Goal: Task Accomplishment & Management: Manage account settings

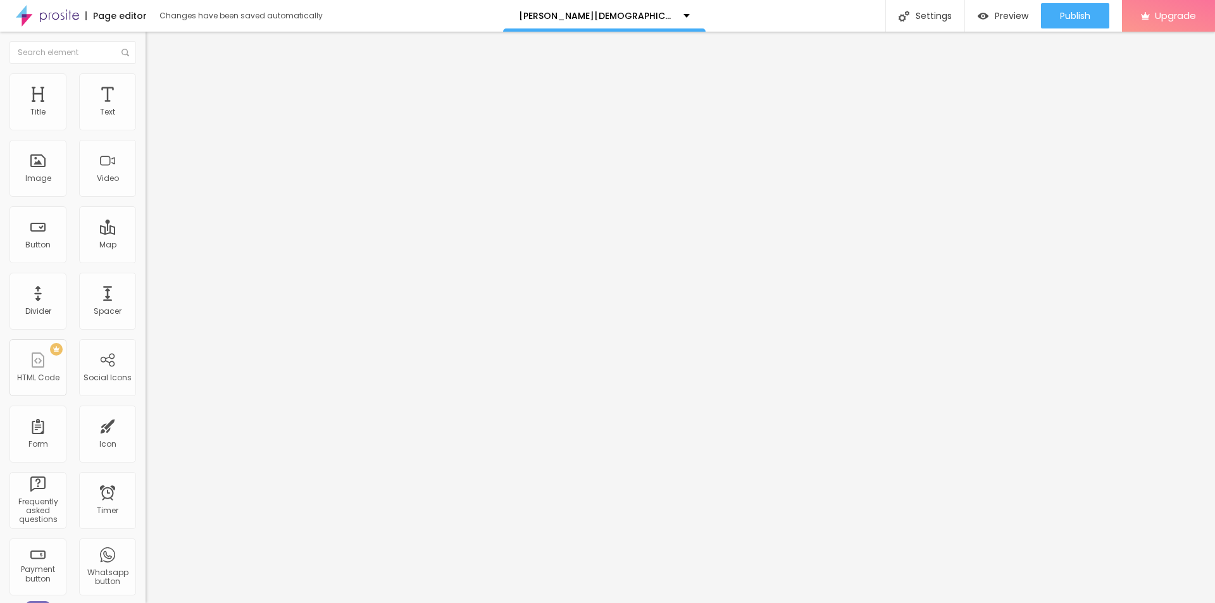
click at [146, 109] on span "Add image" at bounding box center [172, 103] width 52 height 11
click at [146, 128] on input "text" at bounding box center [222, 121] width 152 height 13
paste input "[PERSON_NAME][DEMOGRAPHIC_DATA][MEDICAL_DATA] [GEOGRAPHIC_DATA]"
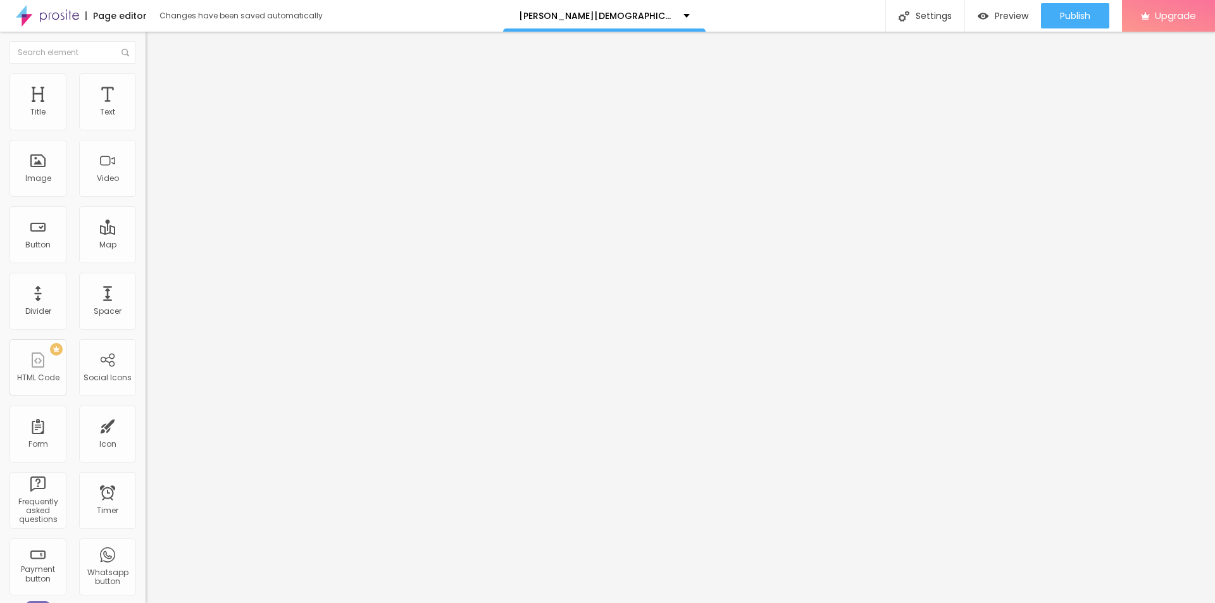
scroll to position [0, 18]
type input "[PERSON_NAME][DEMOGRAPHIC_DATA][MEDICAL_DATA] [GEOGRAPHIC_DATA]"
click at [146, 259] on input "https://" at bounding box center [222, 253] width 152 height 13
paste input "[DOMAIN_NAME][URL]"
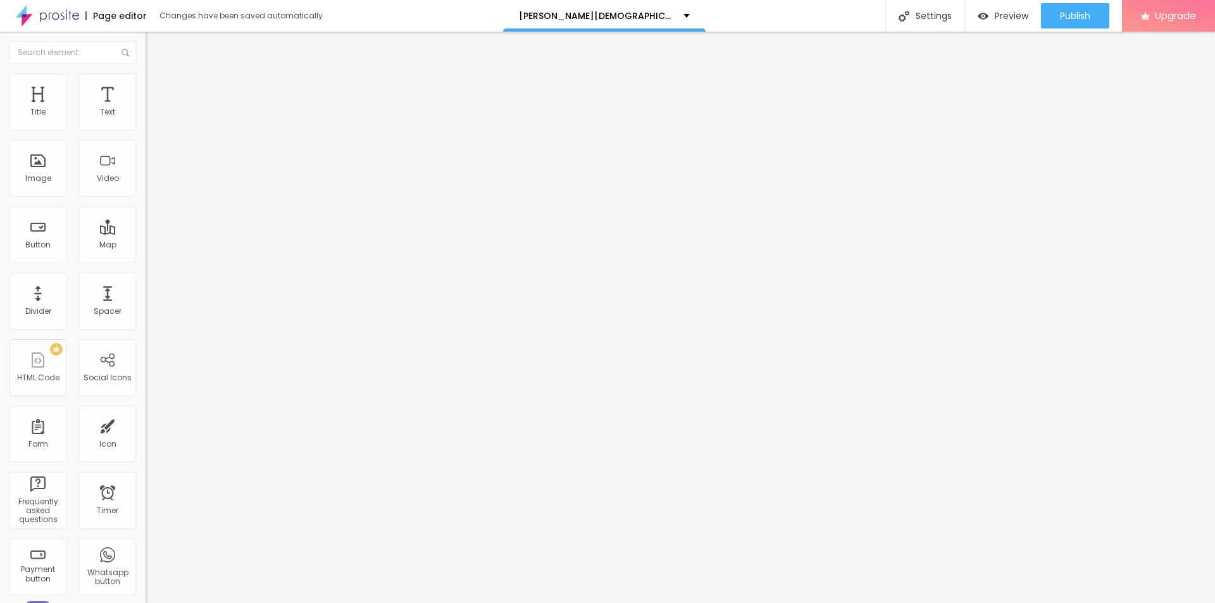
scroll to position [0, 129]
type input "[URL][DOMAIN_NAME]"
click at [146, 78] on img at bounding box center [151, 78] width 11 height 11
type input "95"
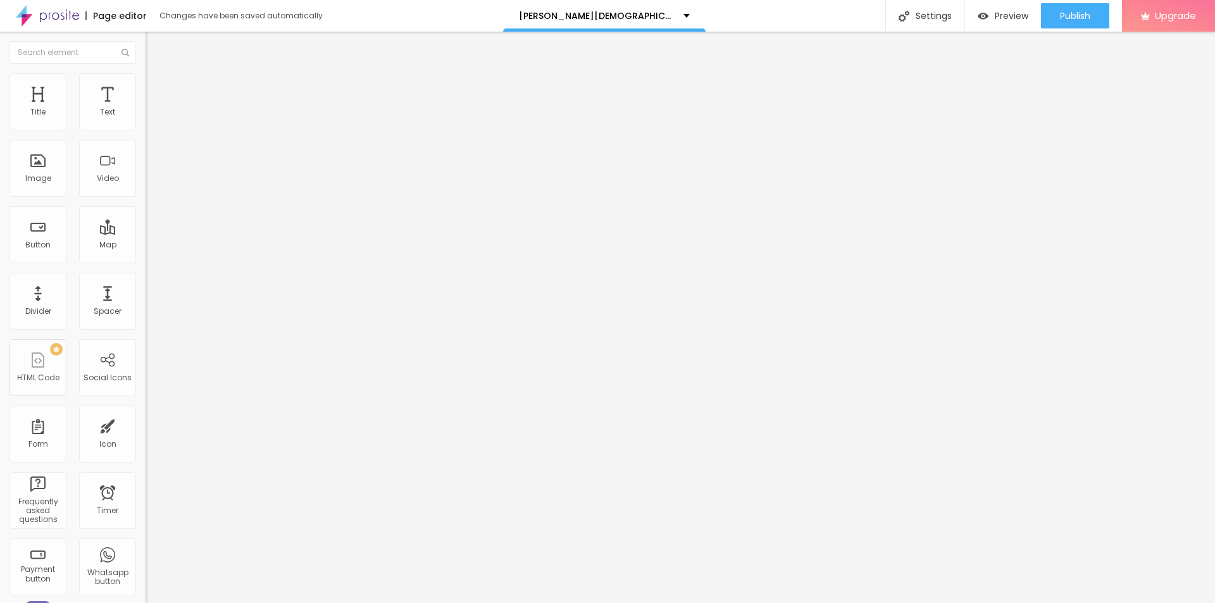
type input "95"
type input "50"
type input "45"
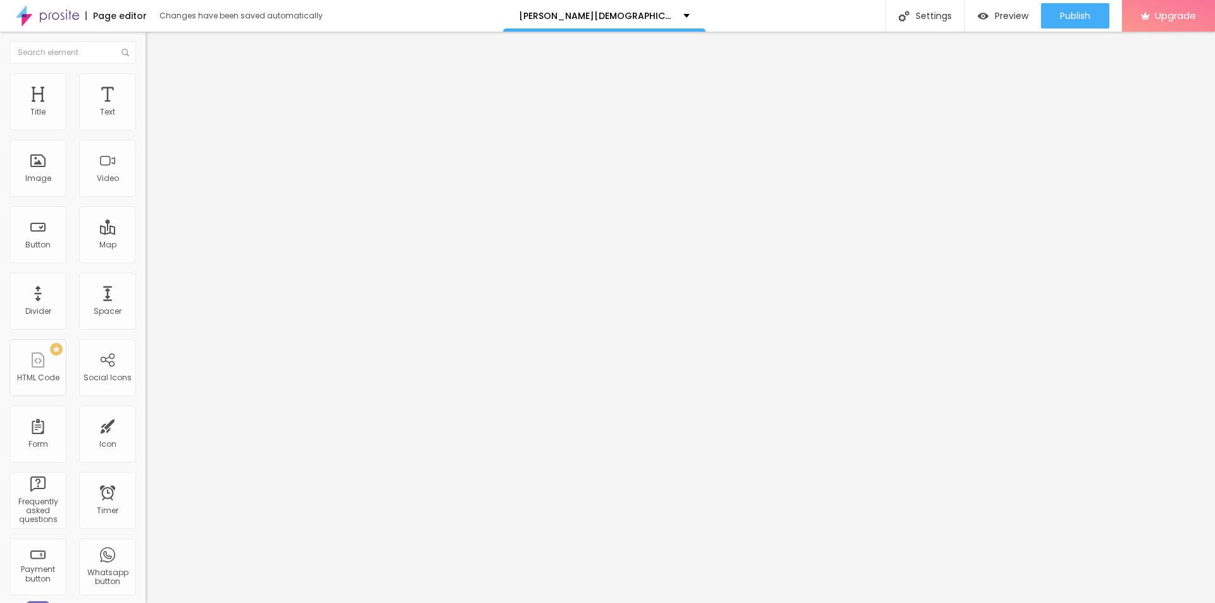
type input "40"
type input "45"
type input "50"
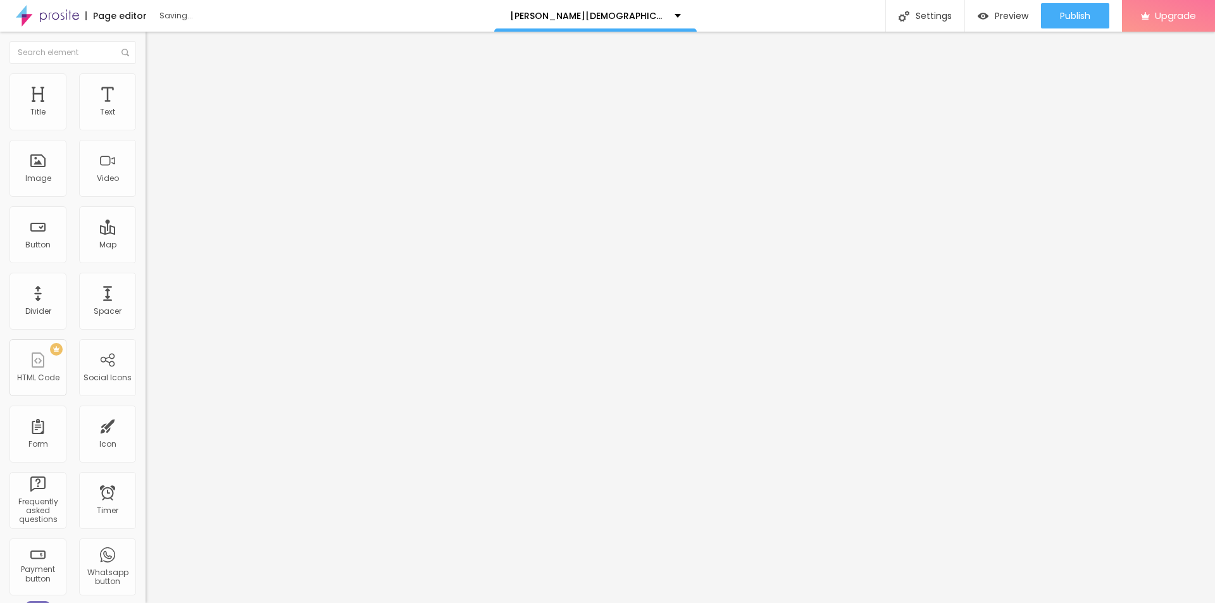
type input "50"
type input "55"
drag, startPoint x: 127, startPoint y: 134, endPoint x: 72, endPoint y: 135, distance: 54.4
type input "55"
click at [146, 130] on input "range" at bounding box center [187, 125] width 82 height 10
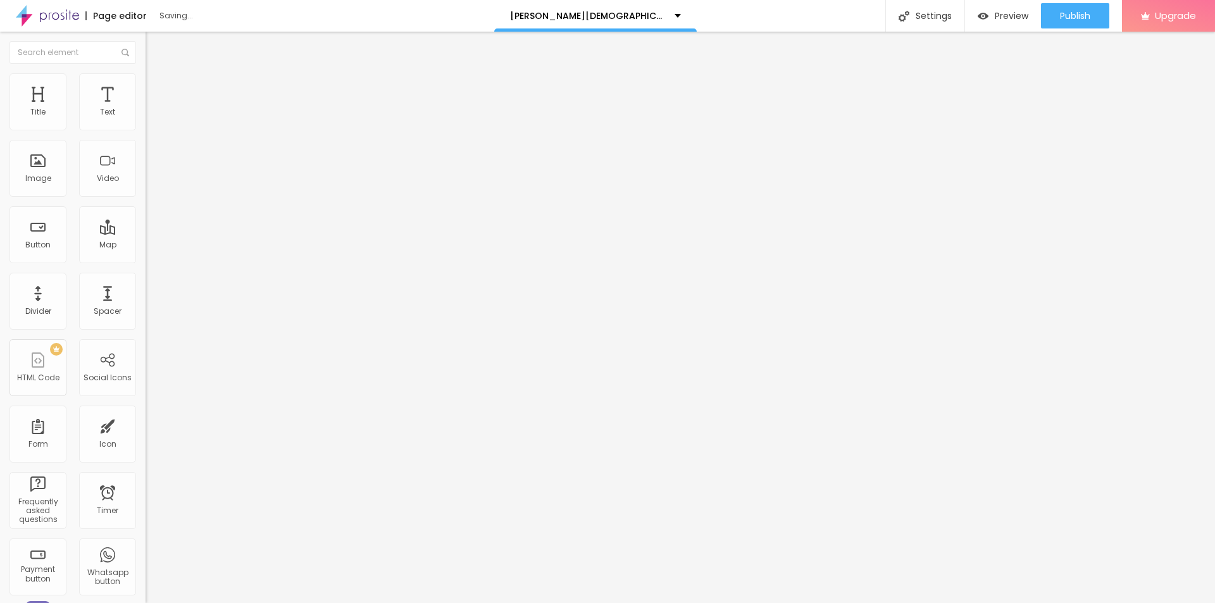
click at [146, 187] on button "button" at bounding box center [155, 180] width 18 height 13
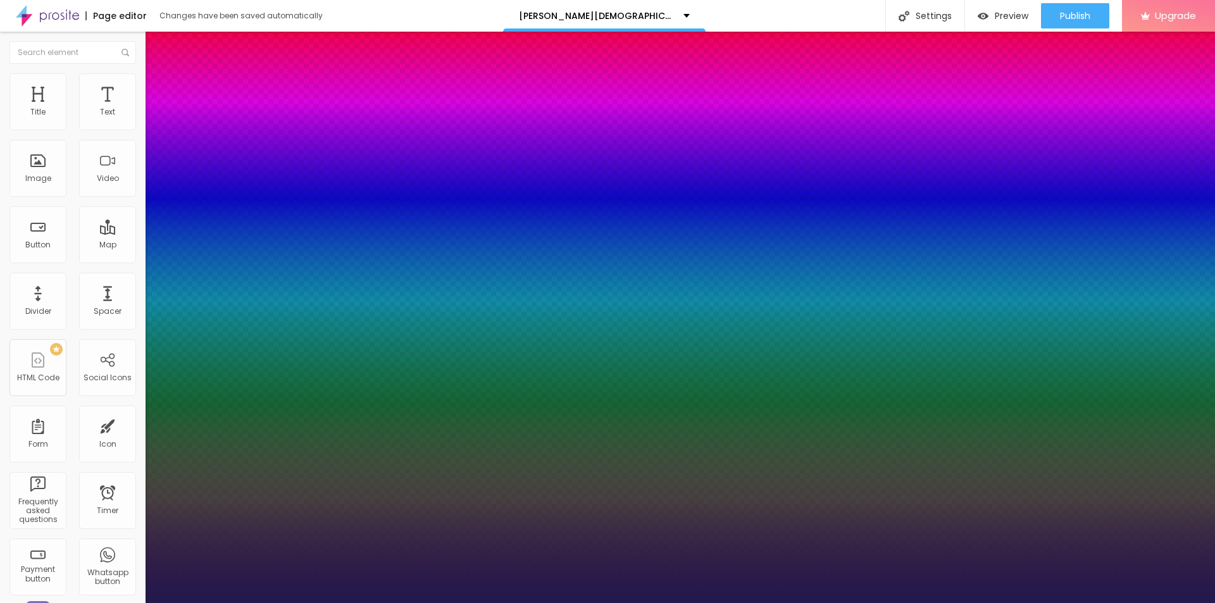
type input "1"
type input "11"
type input "1"
type input "33"
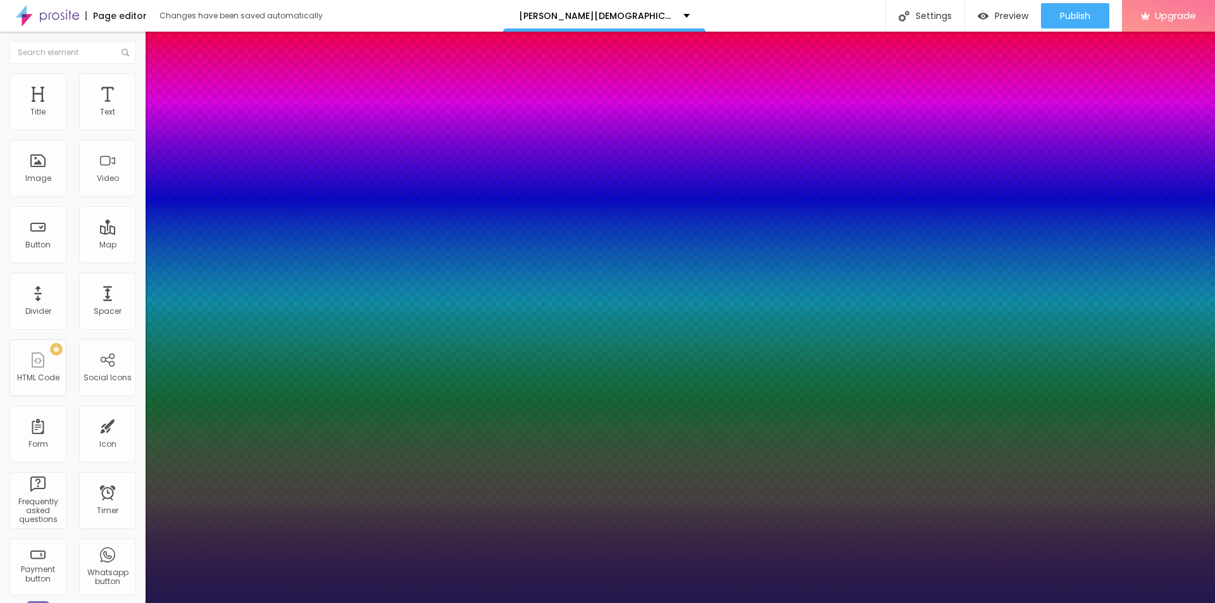
type input "33"
type input "1"
type input "34"
type input "1"
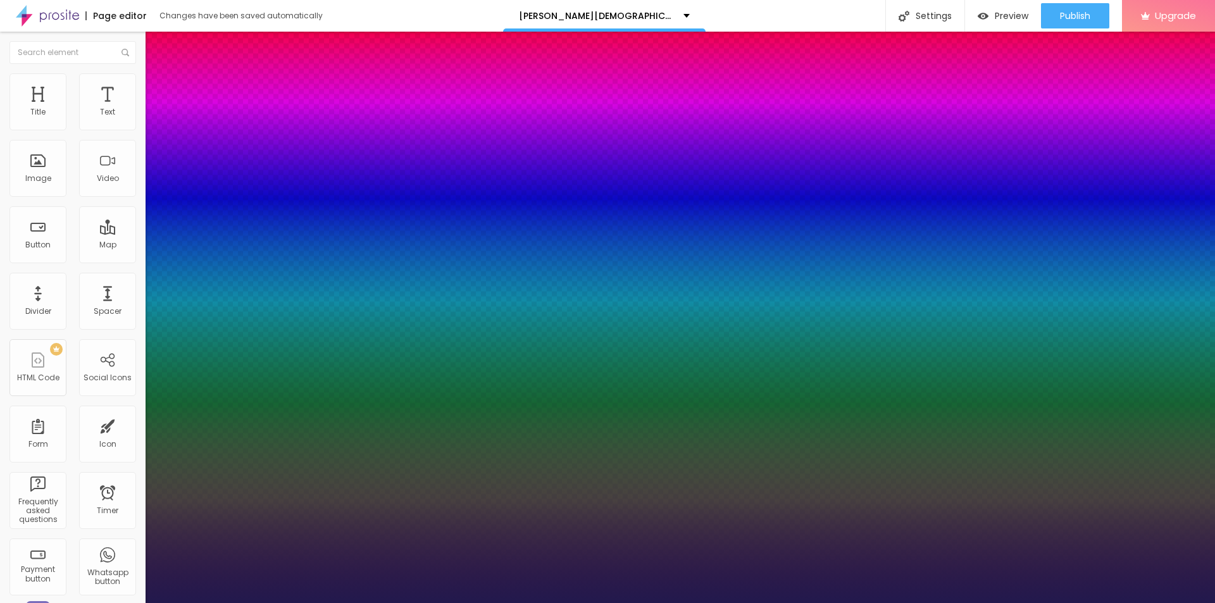
type input "35"
type input "1"
type input "36"
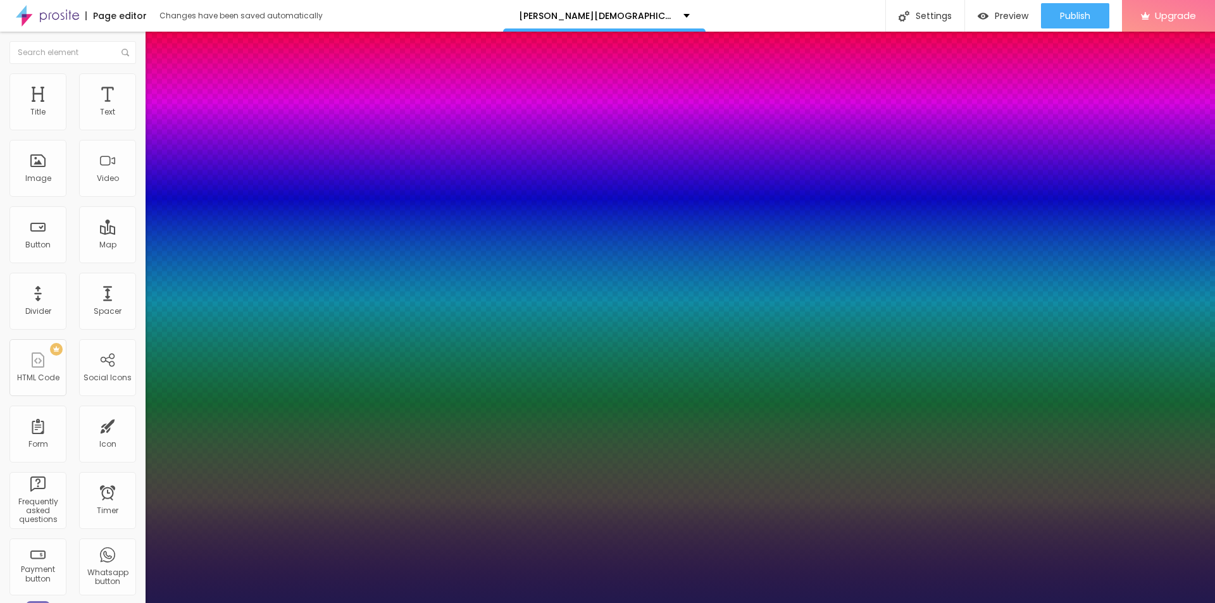
type input "1"
type input "37"
type input "1"
type input "39"
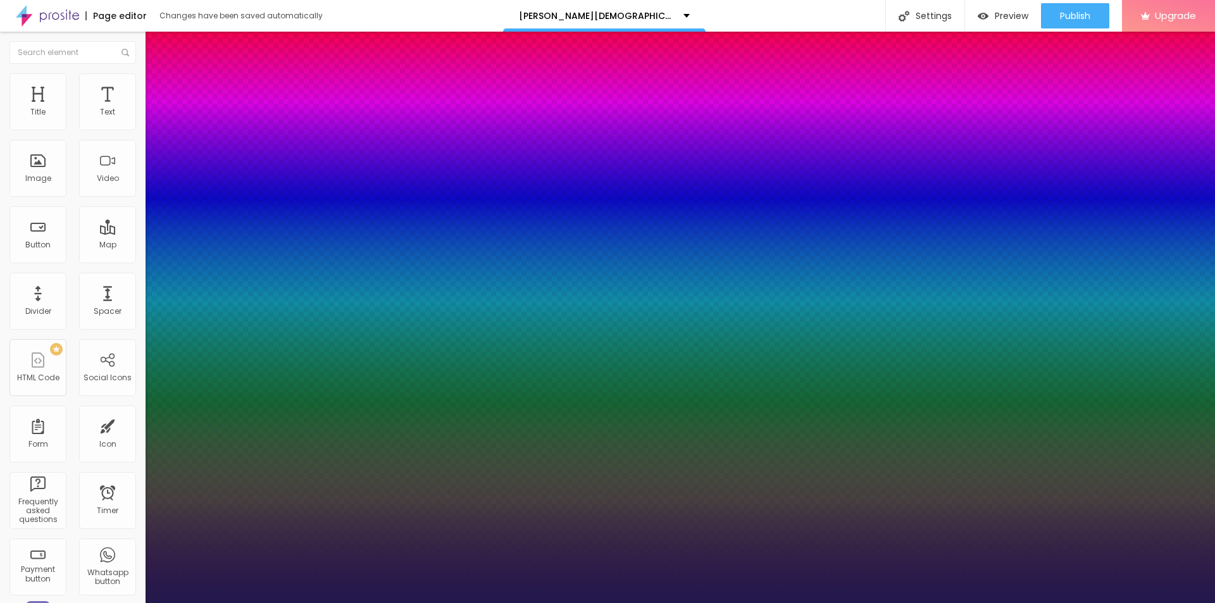
type input "39"
type input "1"
type input "40"
type input "1"
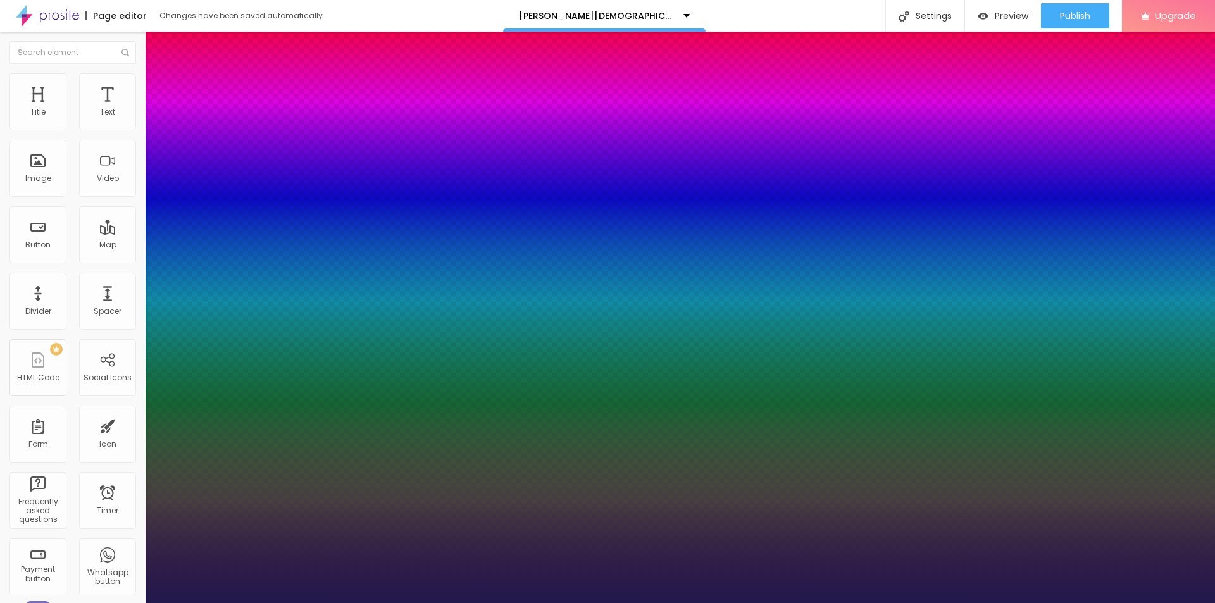
type input "42"
type input "1"
type input "35"
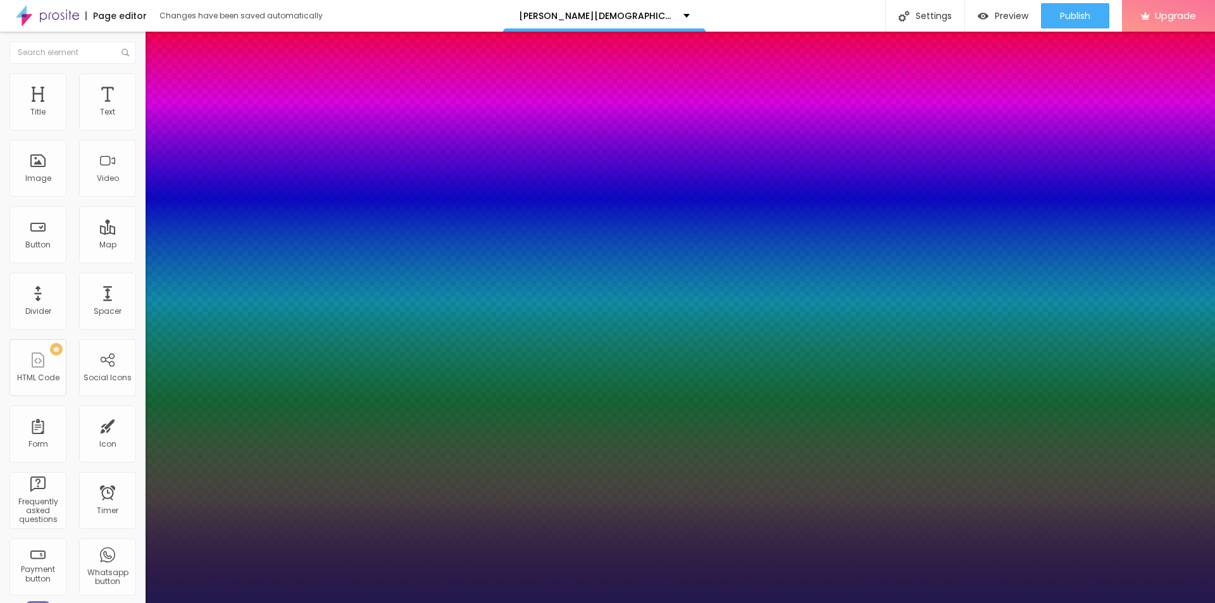
type input "1"
drag, startPoint x: 165, startPoint y: 356, endPoint x: 189, endPoint y: 357, distance: 24.1
type input "35"
click at [705, 602] on div at bounding box center [607, 603] width 1215 height 0
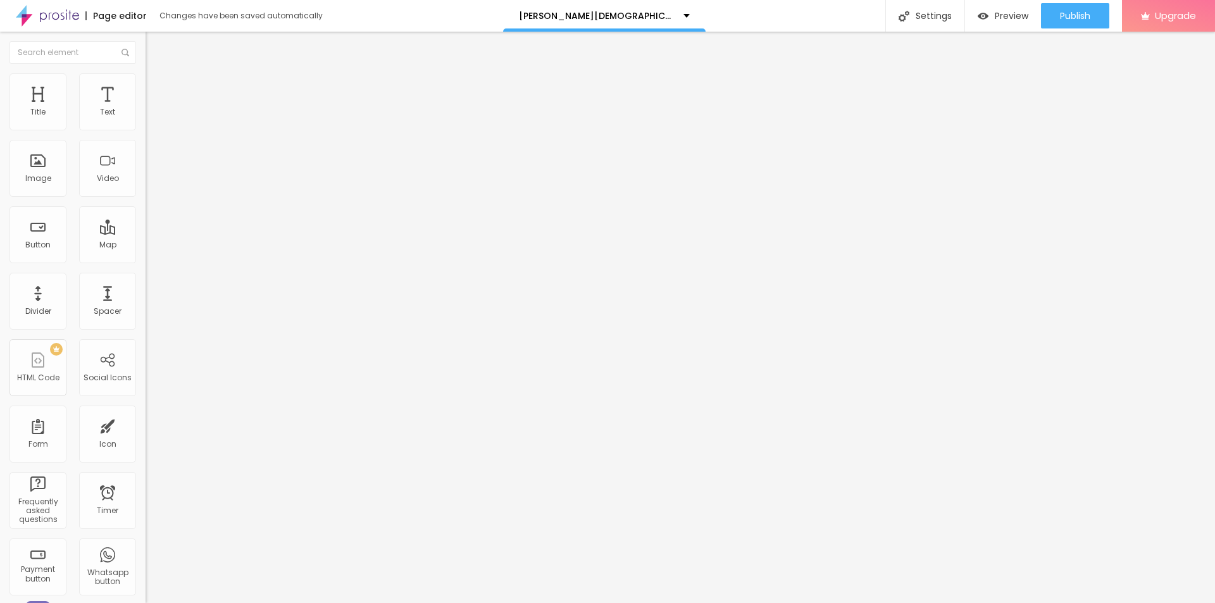
click at [152, 116] on icon "button" at bounding box center [154, 113] width 5 height 5
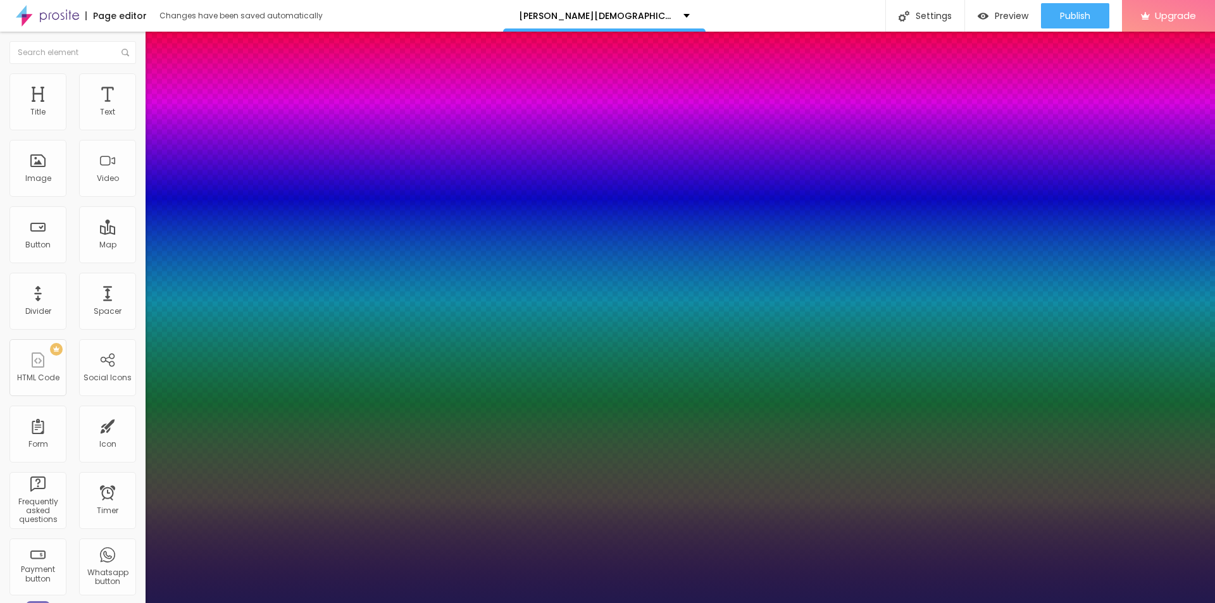
type input "1"
type input "46"
type input "1"
type input "49"
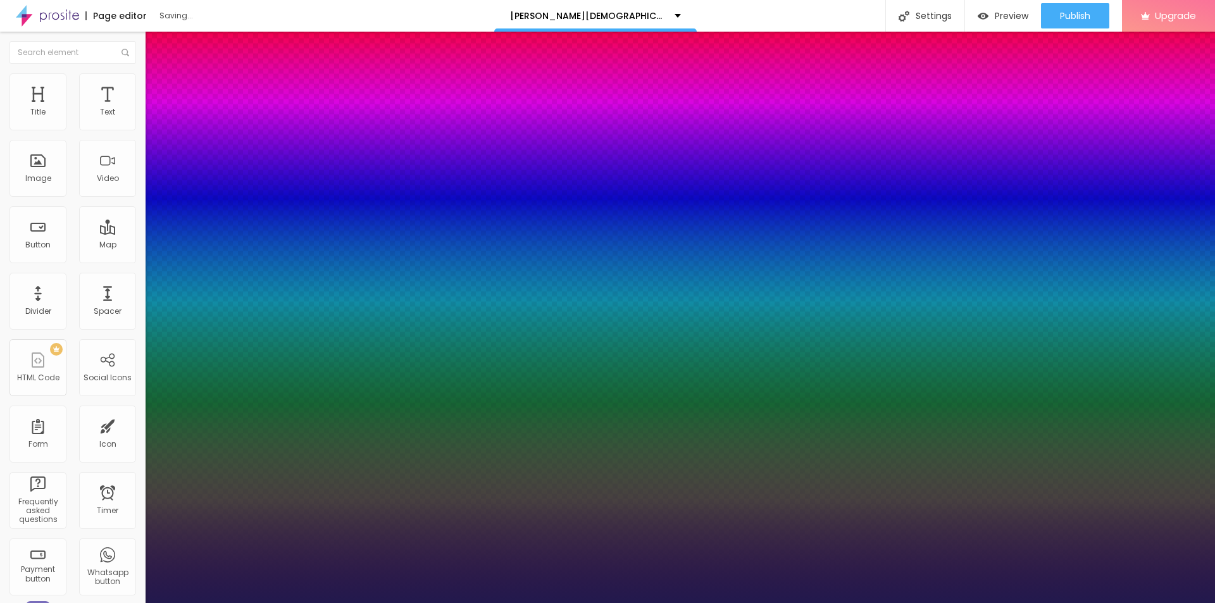
type input "49"
type input "1"
type input "51"
type input "1"
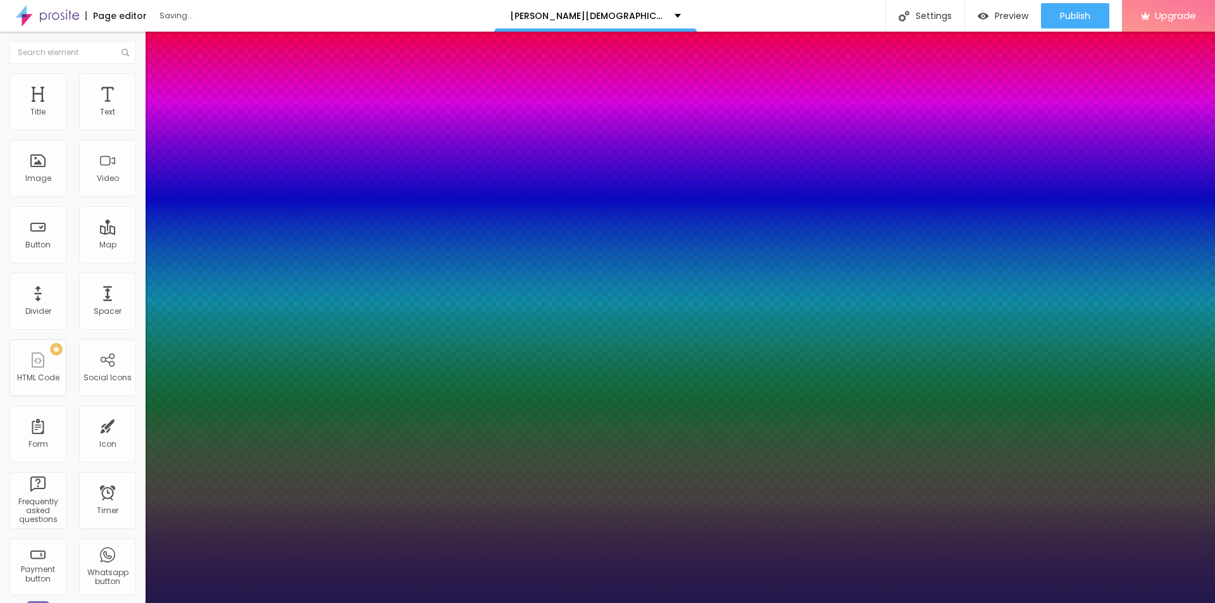
type input "52"
type input "1"
type input "56"
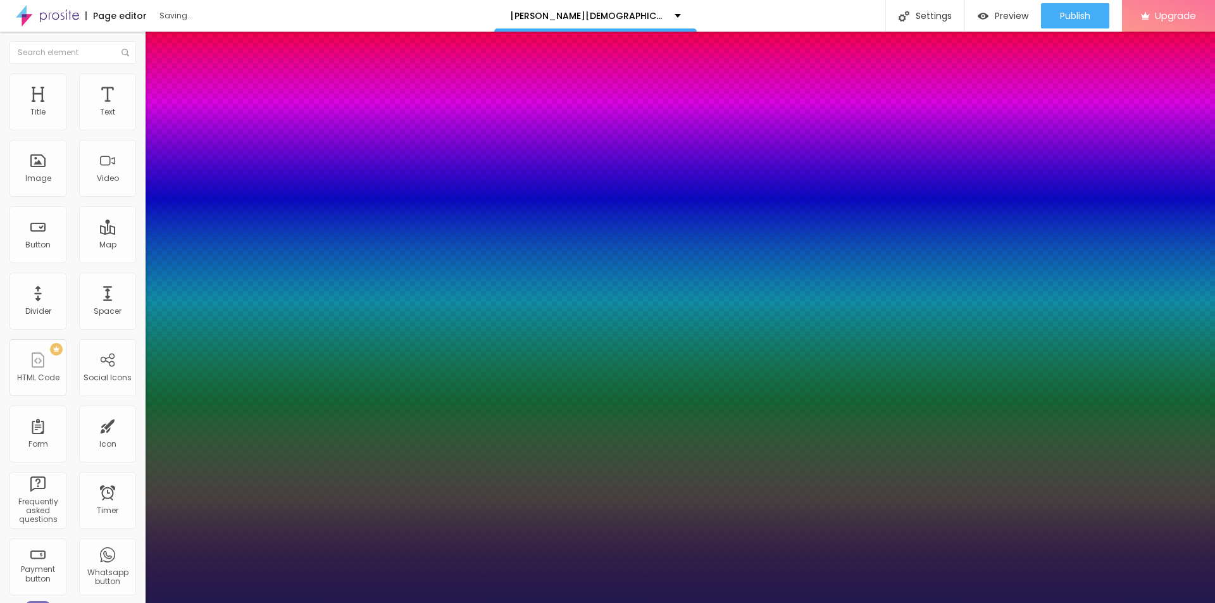
type input "1"
drag, startPoint x: 173, startPoint y: 216, endPoint x: 210, endPoint y: 218, distance: 37.3
type input "56"
click at [467, 602] on div at bounding box center [607, 603] width 1215 height 0
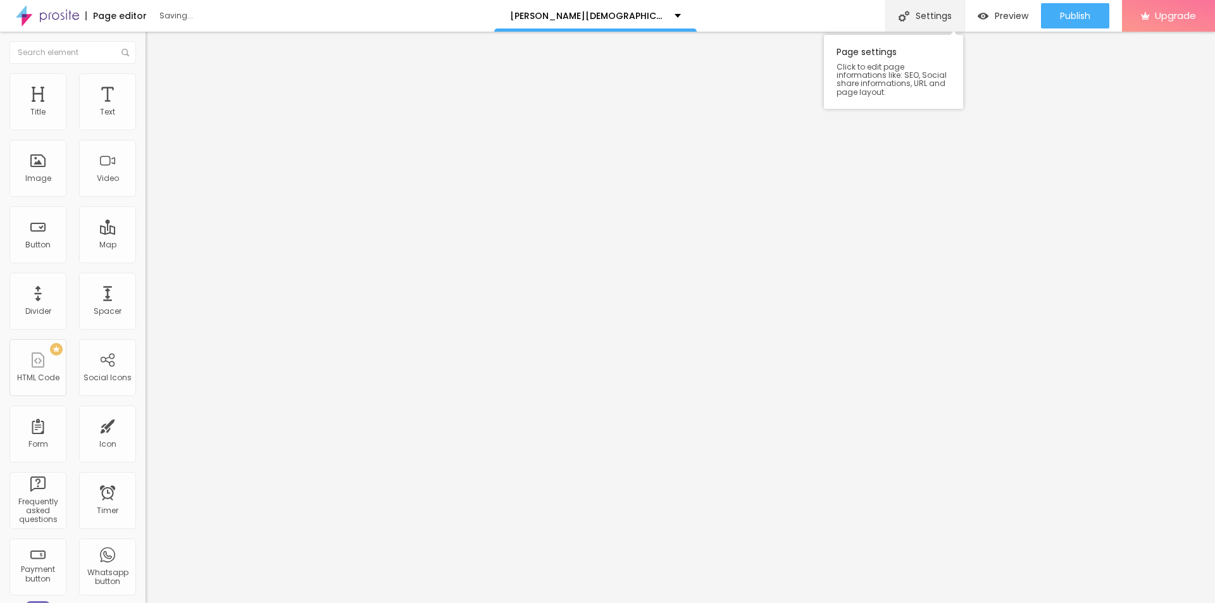
click at [917, 16] on div "Settings" at bounding box center [924, 16] width 79 height 32
paste input "Watch It’s [PERSON_NAME]! Online – Official Site for Episodes & Info"
drag, startPoint x: 562, startPoint y: 287, endPoint x: 538, endPoint y: 283, distance: 23.8
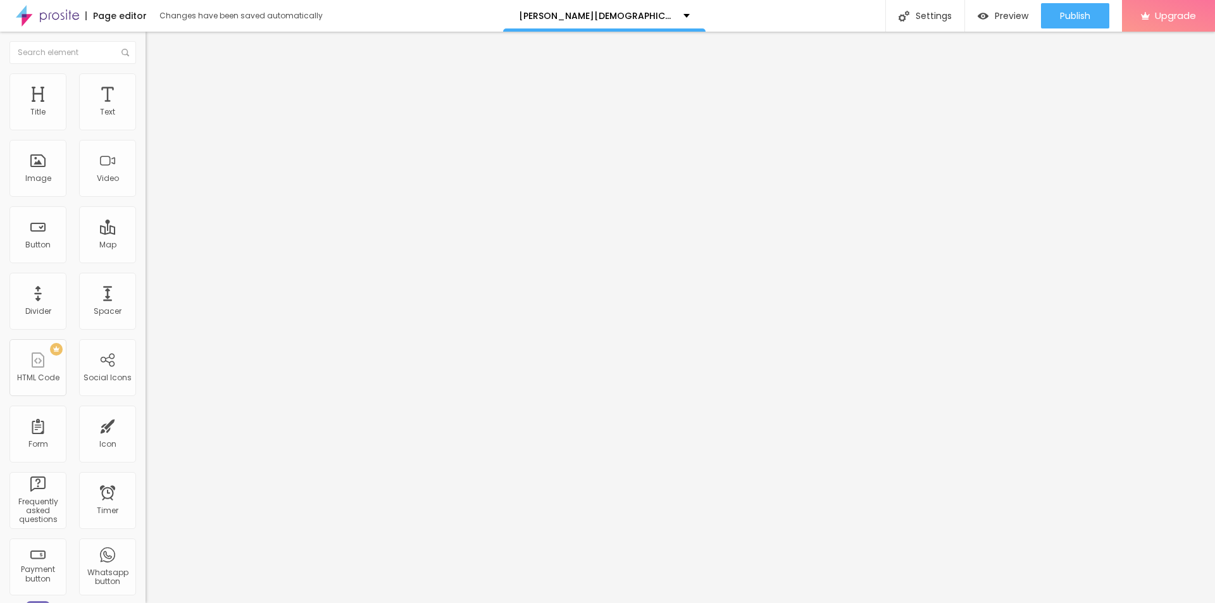
paste input "[DEMOGRAPHIC_DATA][MEDICAL_DATA] [GEOGRAPHIC_DATA]"
type input "Watch It’s [PERSON_NAME][DEMOGRAPHIC_DATA][MEDICAL_DATA] [GEOGRAPHIC_DATA]! Onl…"
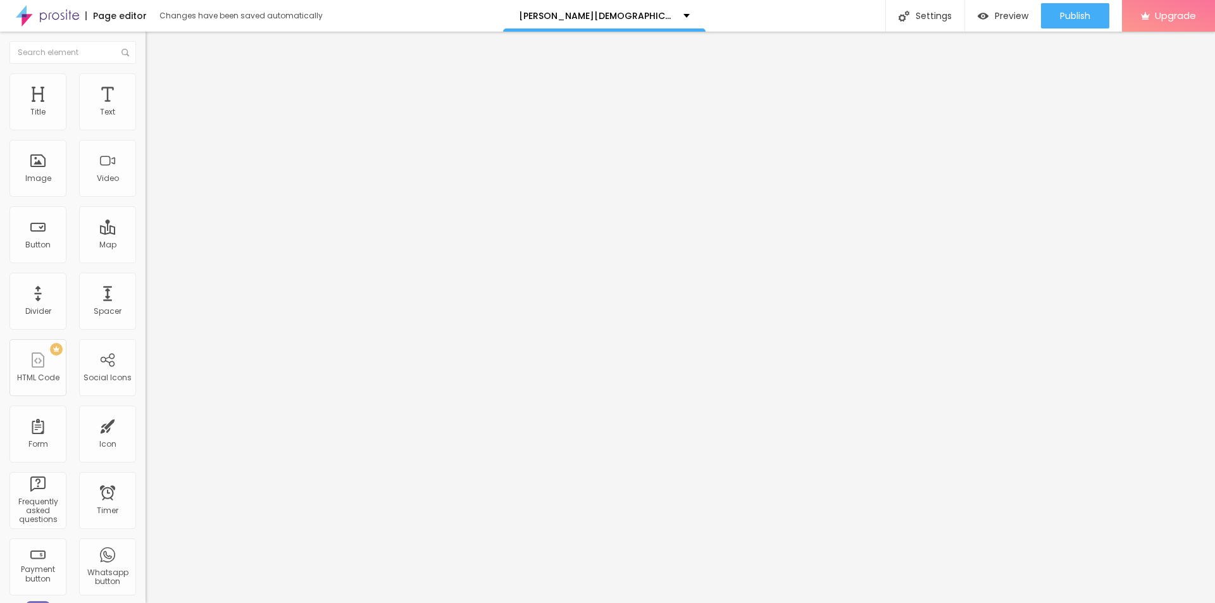
scroll to position [0, 0]
copy div "Page Description"
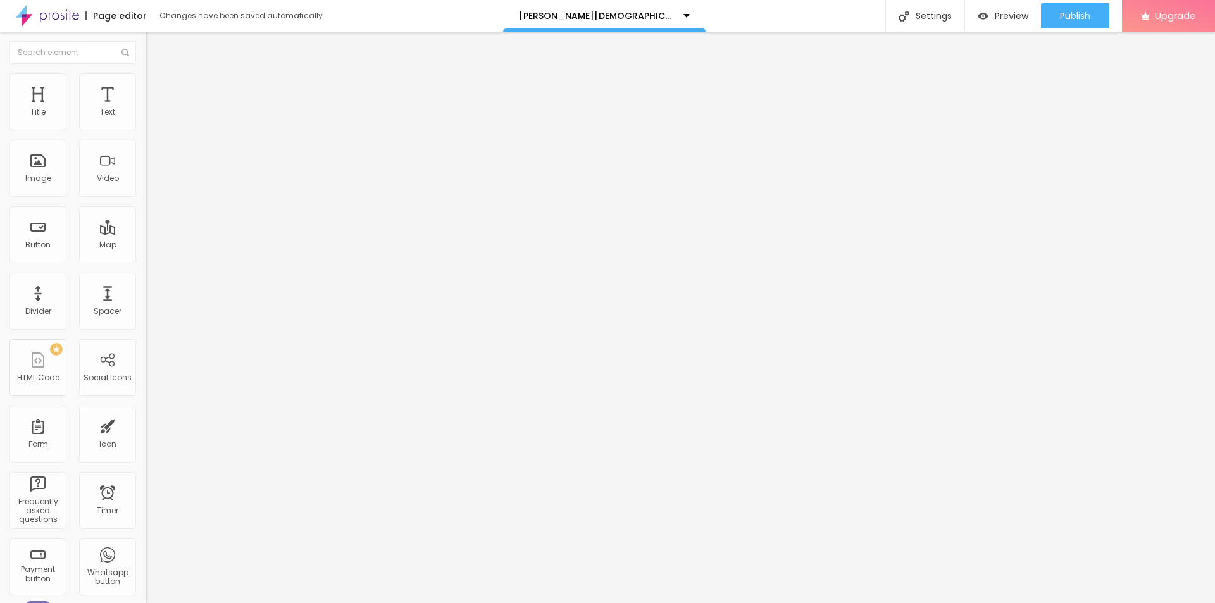
paste textarea "Watch It’s [PERSON_NAME]! – a heartwarming comedy series about a man and his be…"
type textarea "Watch It’s [PERSON_NAME]! – a heartwarming comedy series about a man and his be…"
paste textarea "[PERSON_NAME][DEMOGRAPHIC_DATA][MEDICAL_DATA] [GEOGRAPHIC_DATA]"
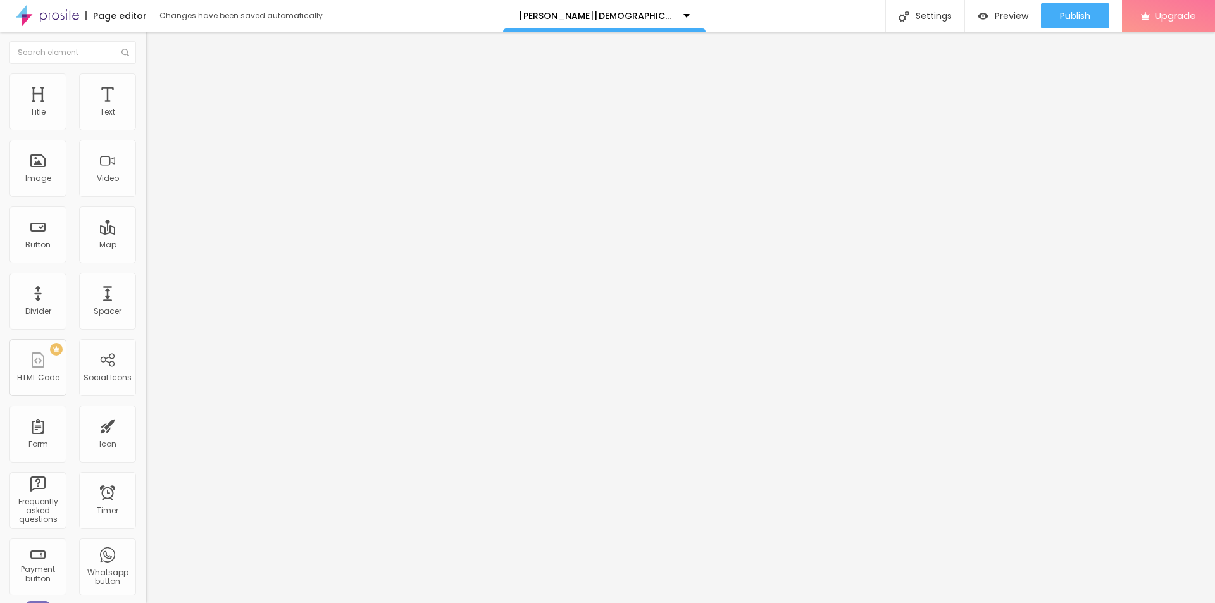
type textarea "[PERSON_NAME][DEMOGRAPHIC_DATA][MEDICAL_DATA] [GEOGRAPHIC_DATA]"
click at [1072, 16] on span "Publish" at bounding box center [1075, 16] width 30 height 10
click at [1007, 90] on link "View page" at bounding box center [1038, 88] width 114 height 8
